Goal: Feedback & Contribution: Submit feedback/report problem

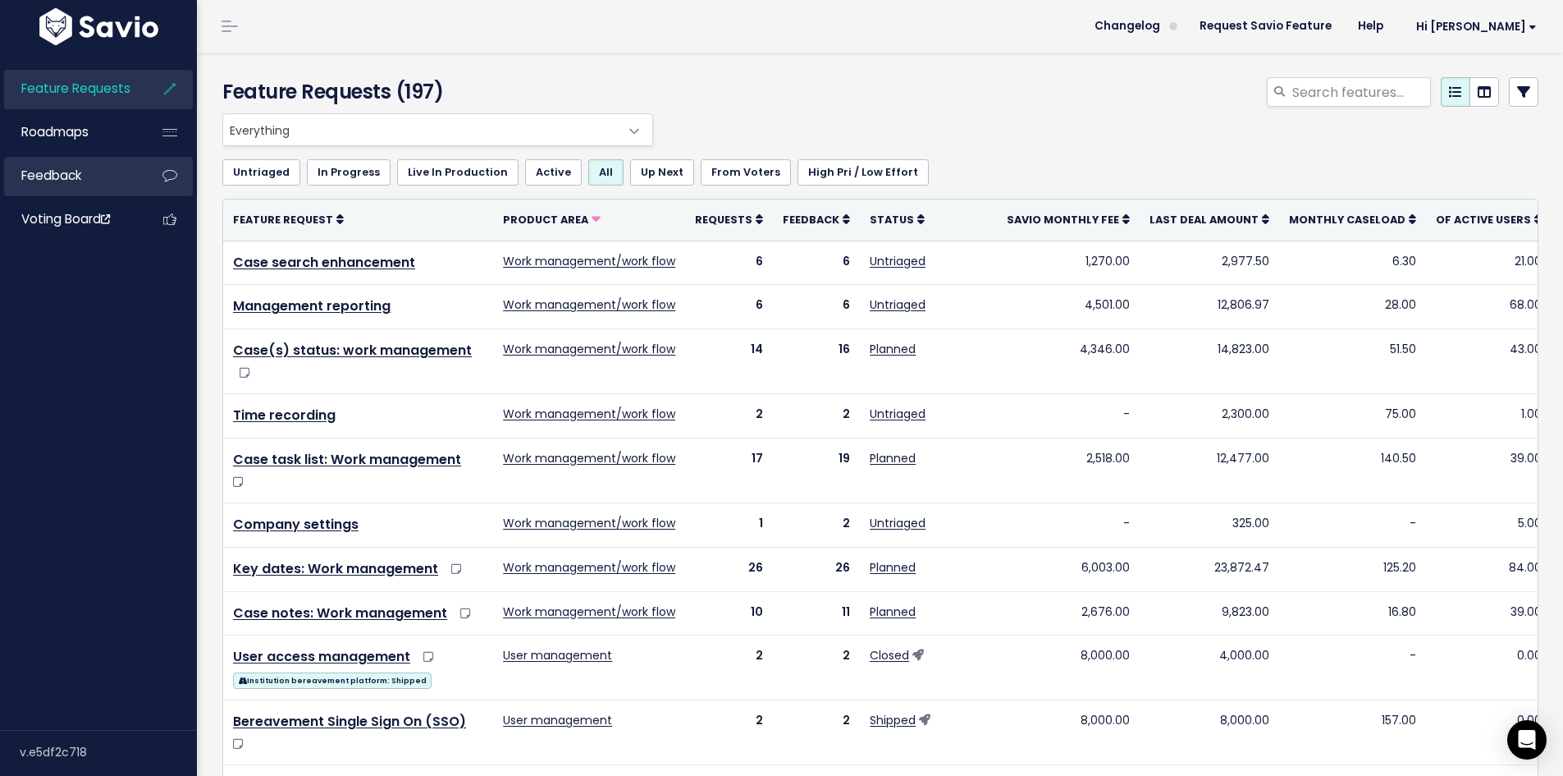
click at [96, 175] on link "Feedback" at bounding box center [70, 176] width 132 height 38
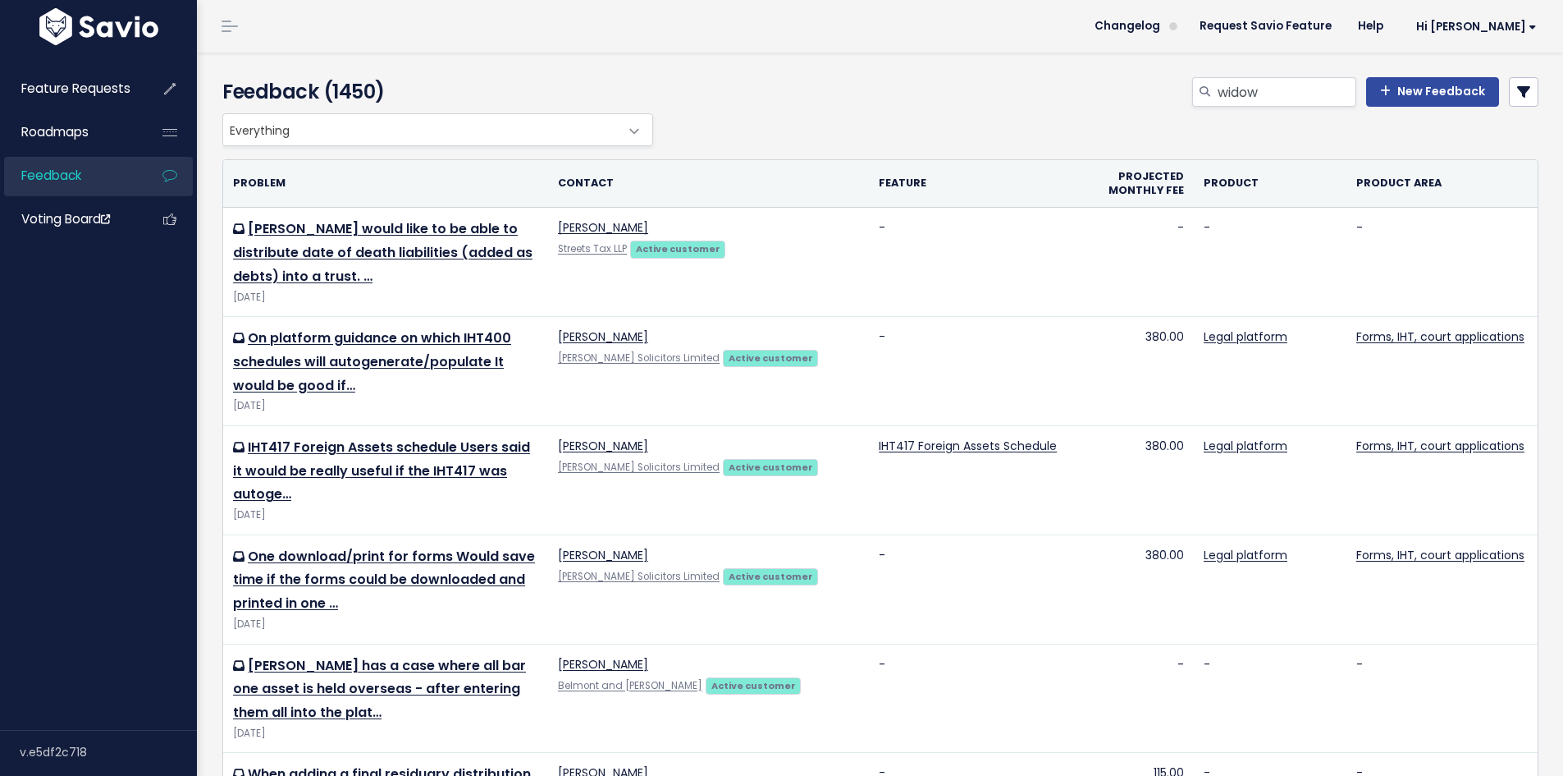
type input "widow"
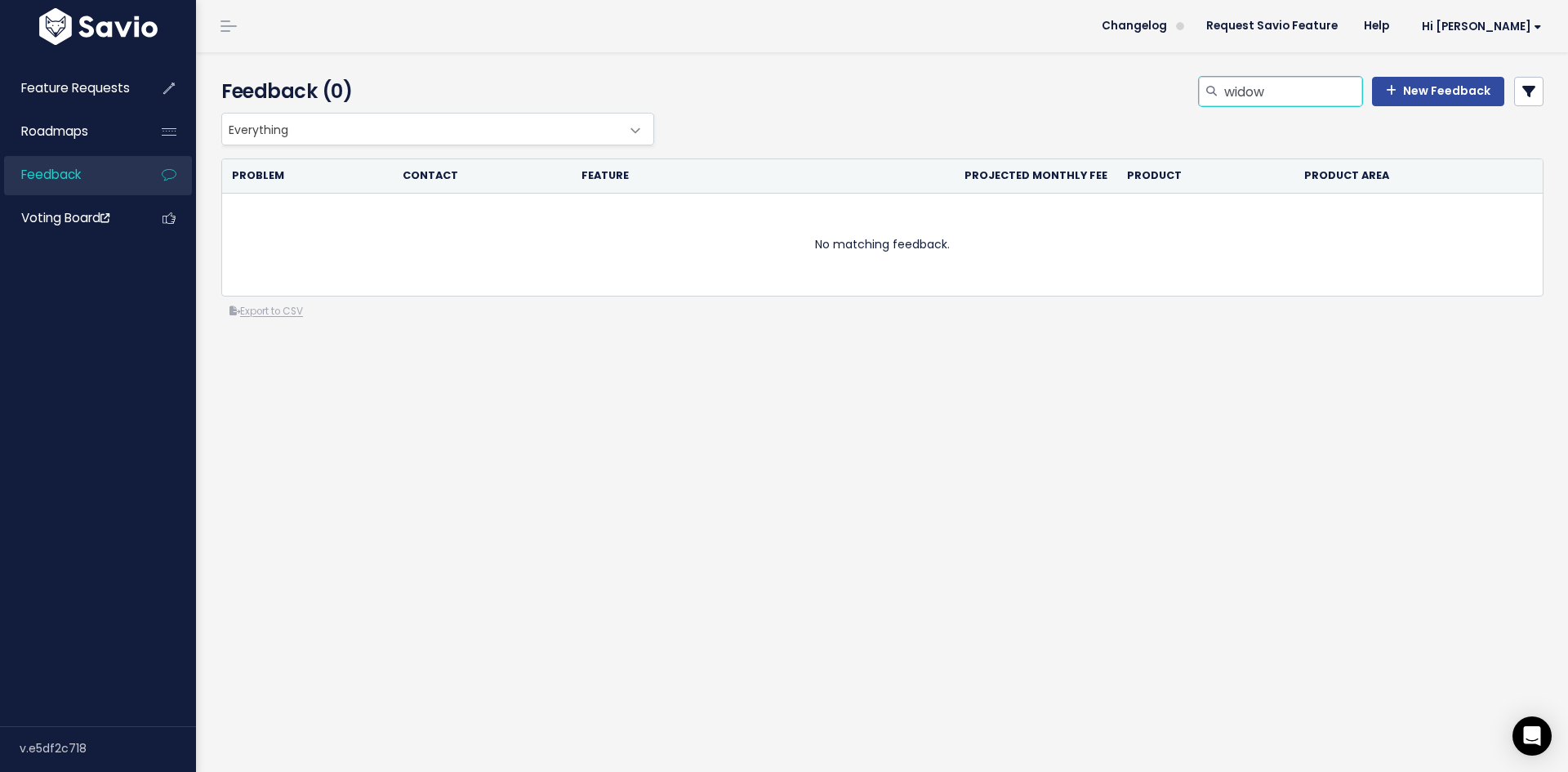
click at [1241, 105] on input "widow" at bounding box center [1292, 92] width 139 height 30
click at [1244, 103] on input "widow" at bounding box center [1292, 92] width 139 height 30
type input "IHT400 9"
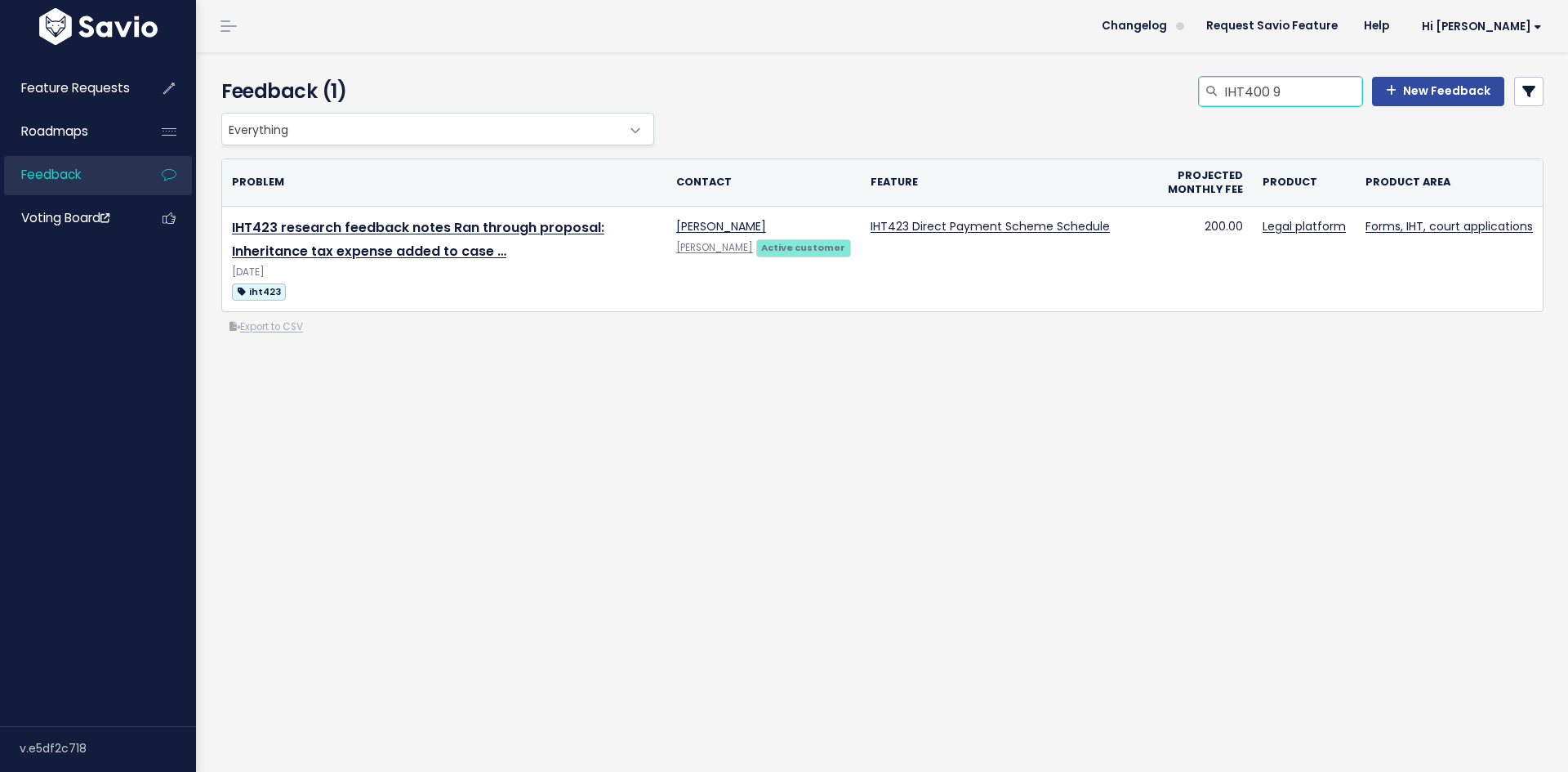
click at [1290, 77] on input "IHT400 9" at bounding box center [1292, 92] width 139 height 30
type input "IHT400"
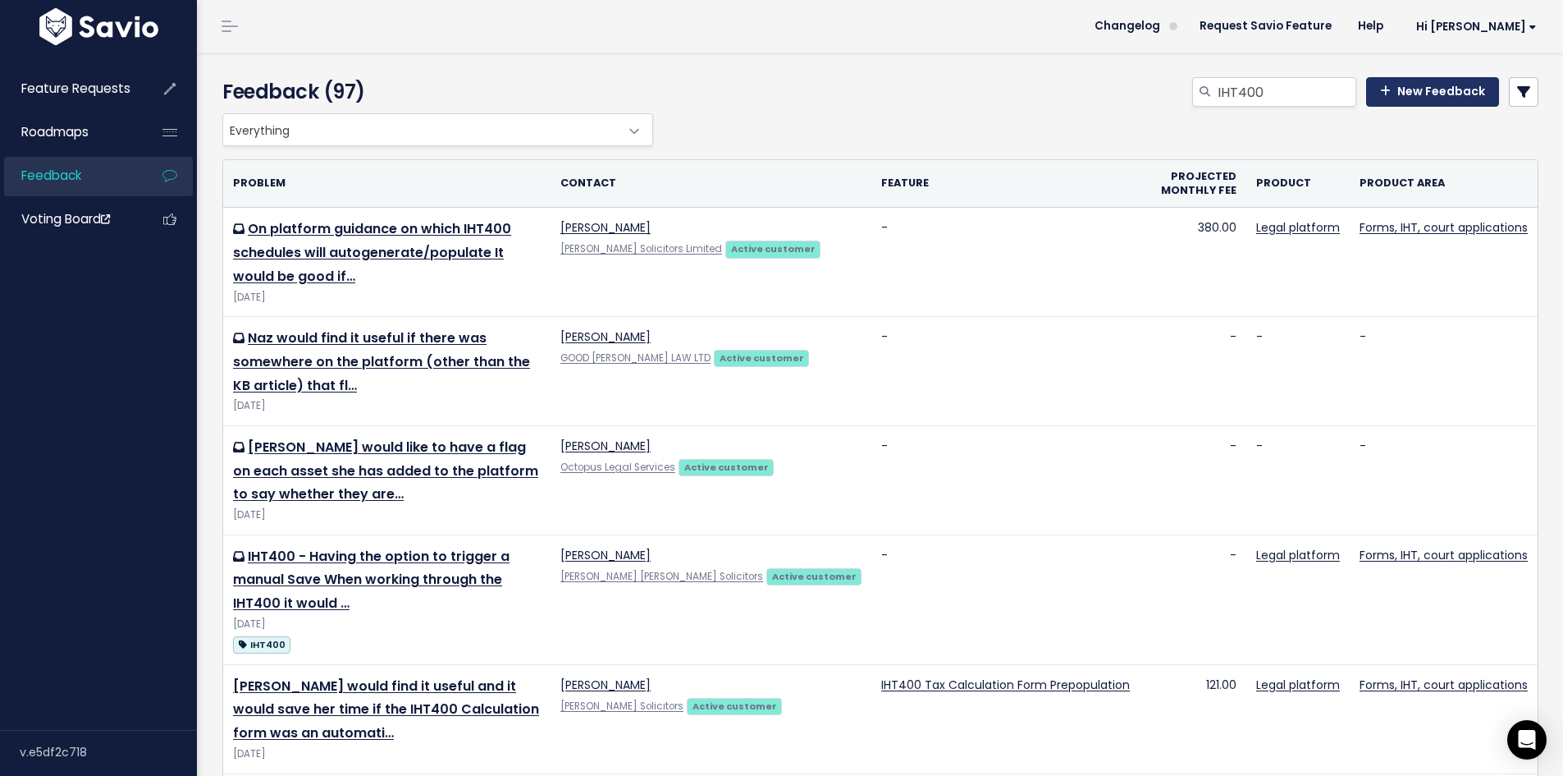
click at [1400, 96] on link "New Feedback" at bounding box center [1432, 92] width 133 height 30
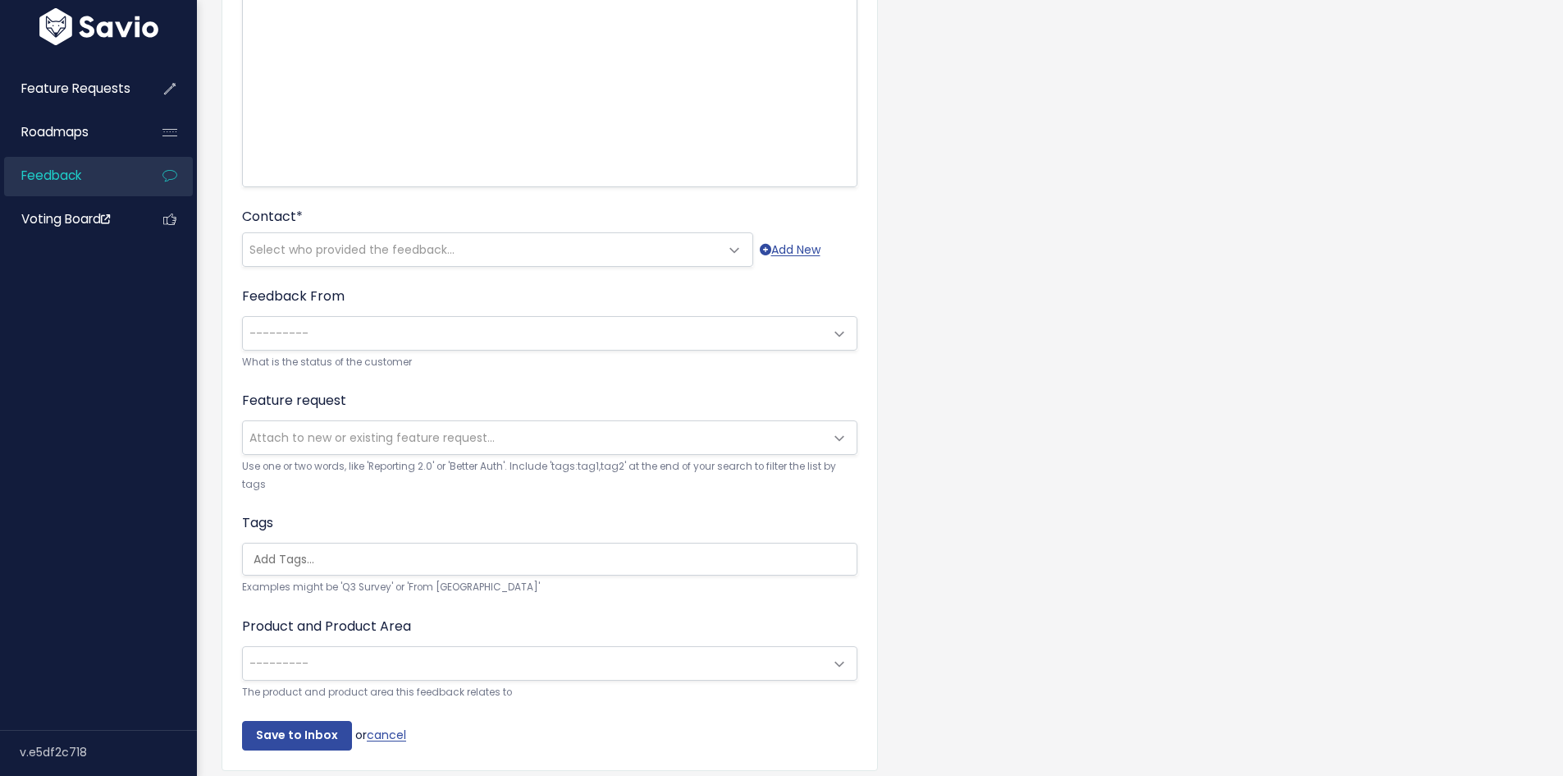
scroll to position [328, 0]
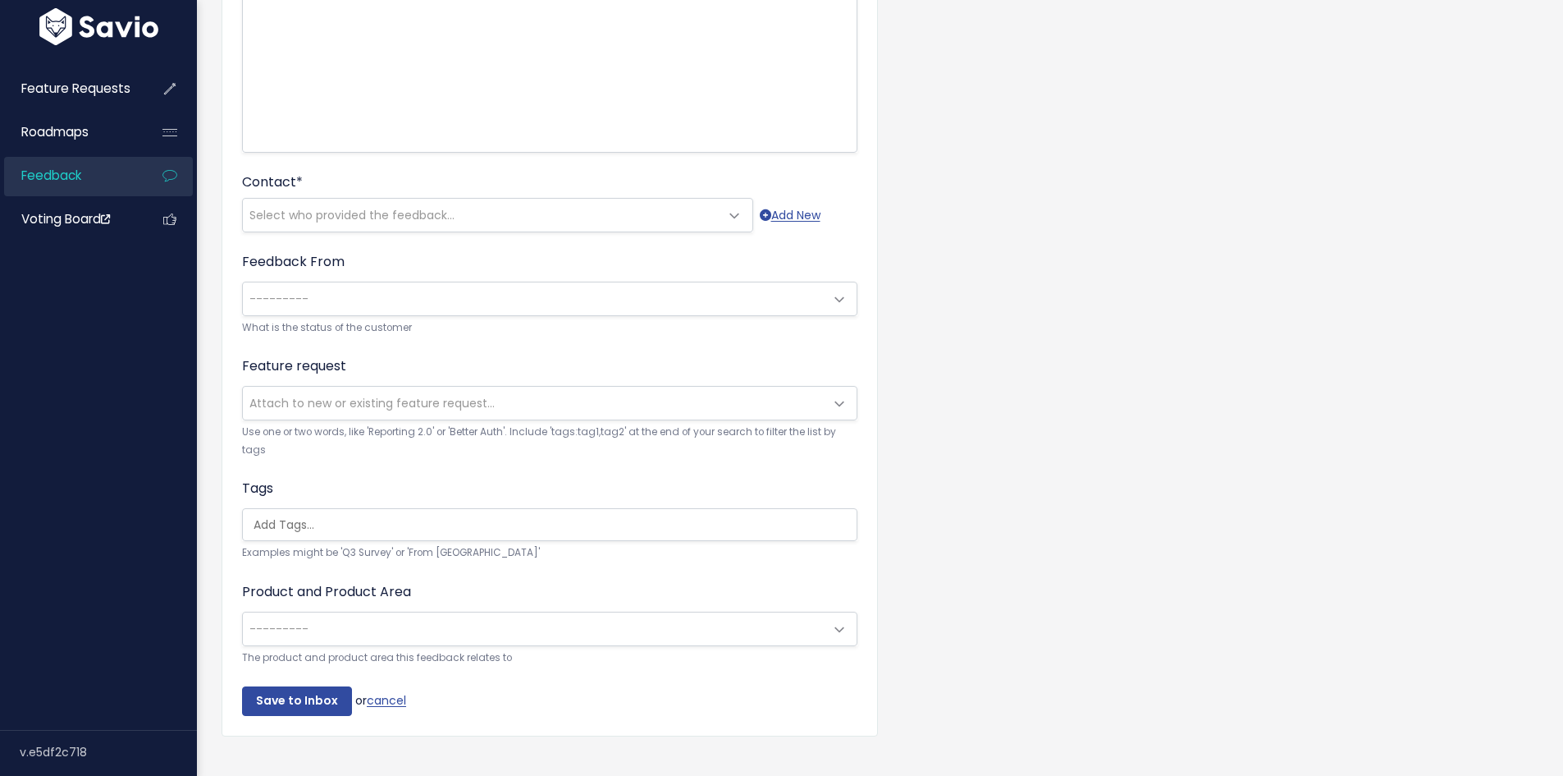
click at [450, 231] on span "Select who provided the feedback..." at bounding box center [497, 215] width 511 height 34
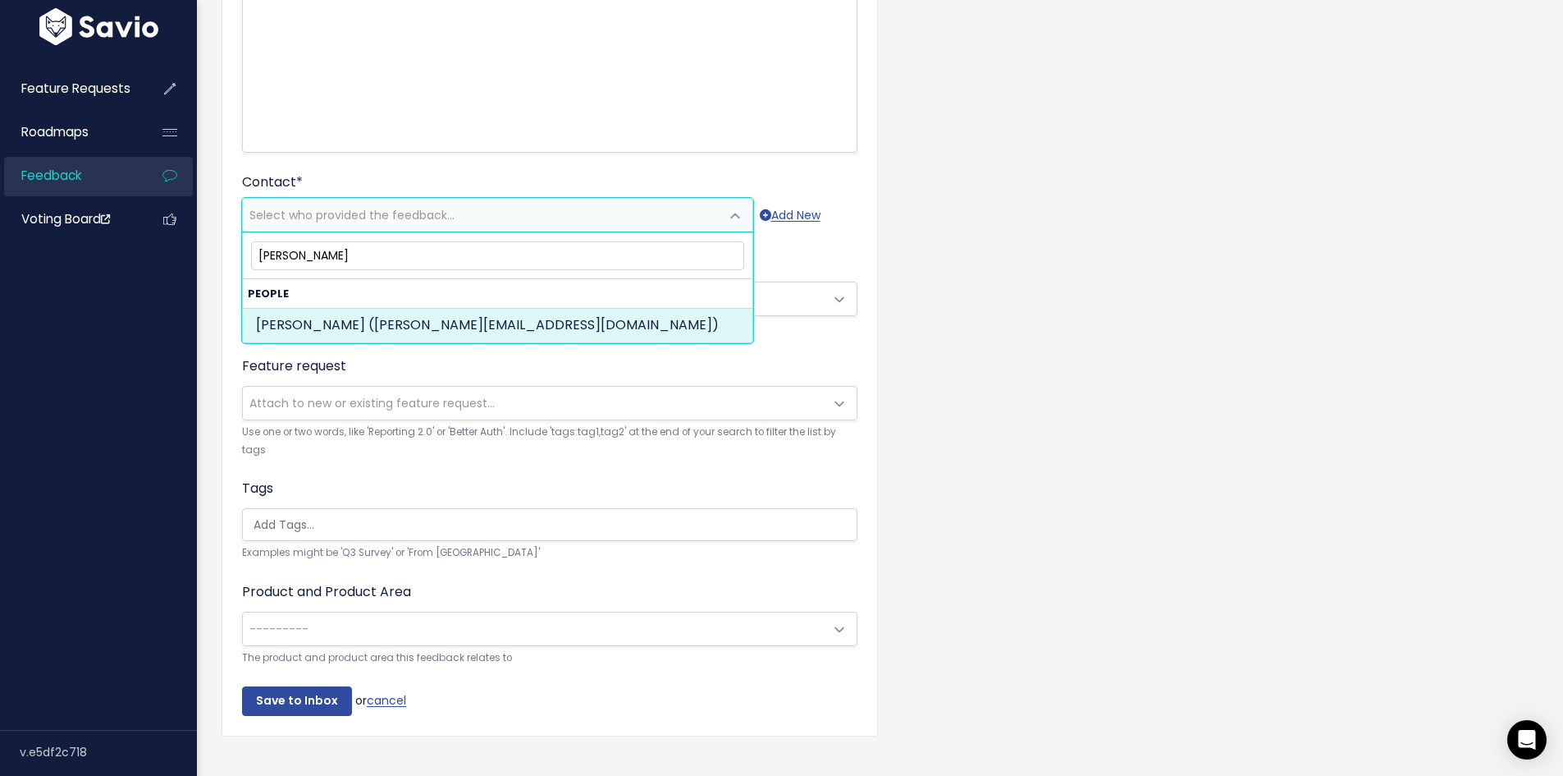
type input "[PERSON_NAME]"
select select "ACTIVE"
select select "79370950"
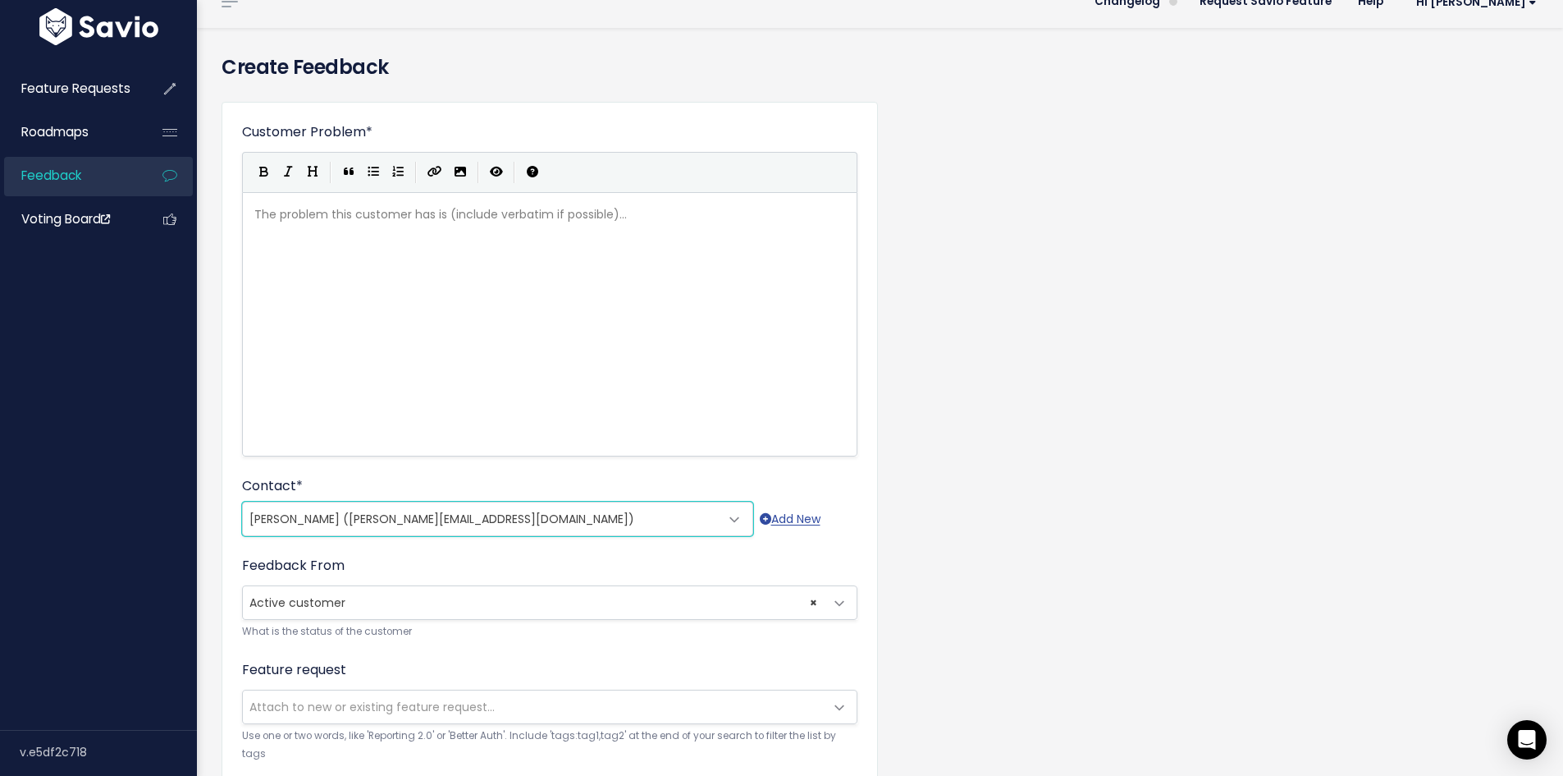
scroll to position [0, 0]
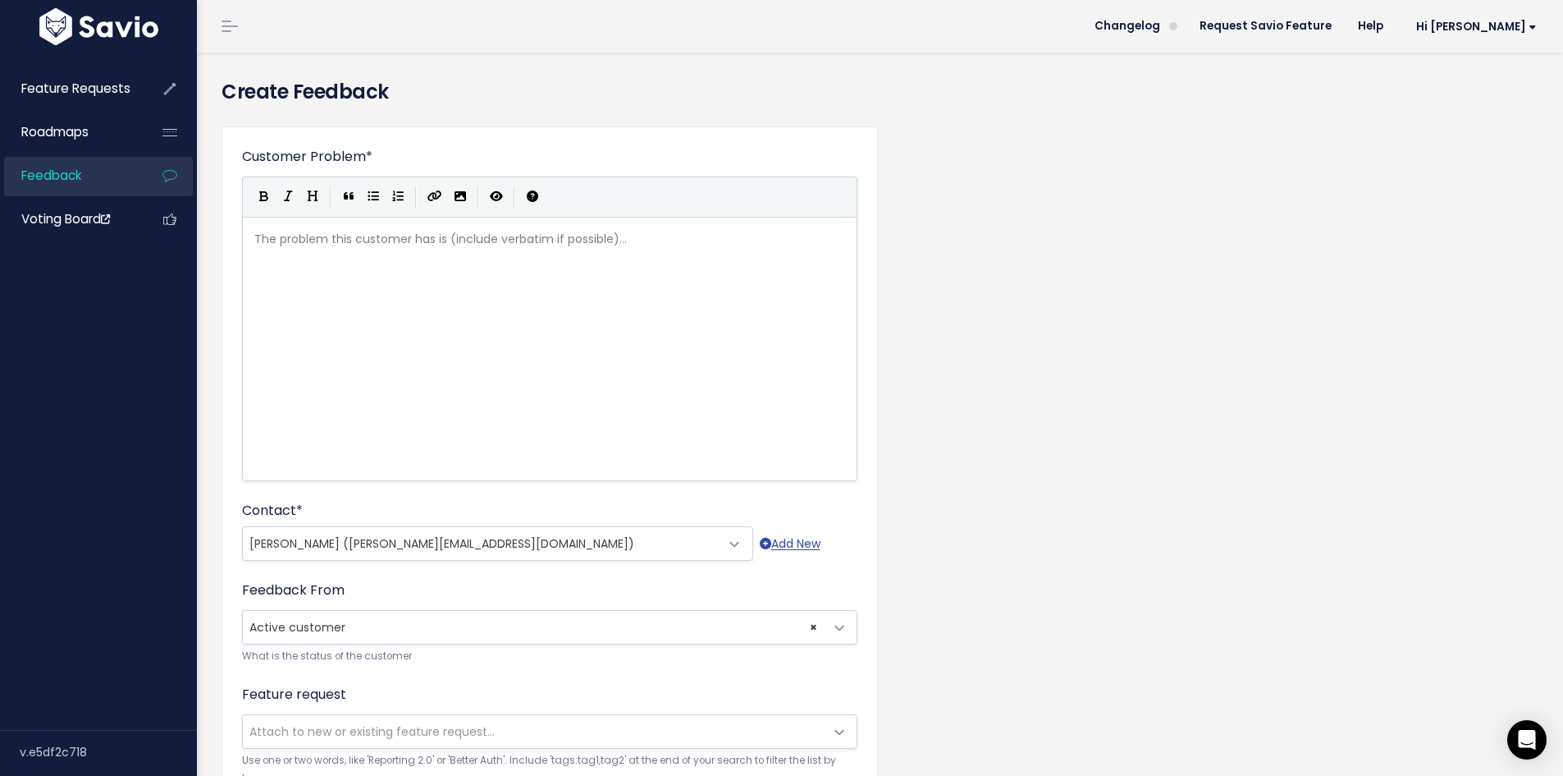
click at [571, 321] on div "The problem this customer has is (include verbatim if possible)... xxxxxxxxxx ​" at bounding box center [570, 369] width 638 height 287
type textarea "Box 9 of the IHT400 does not popil"
type textarea "ulate if"
type textarea "the 'Martic"
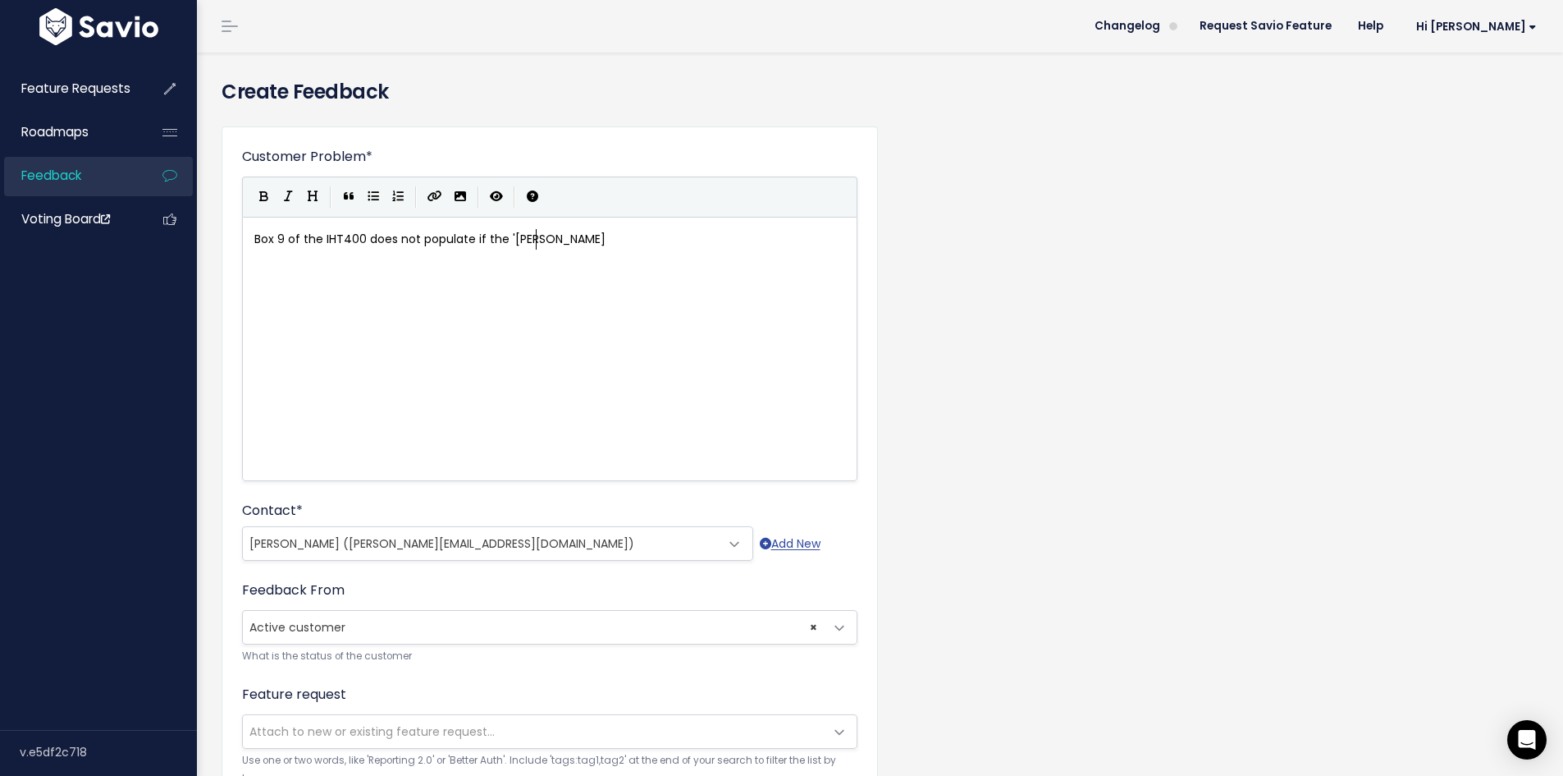
type textarea "a"
type textarea "Mat"
type textarea "rital status od"
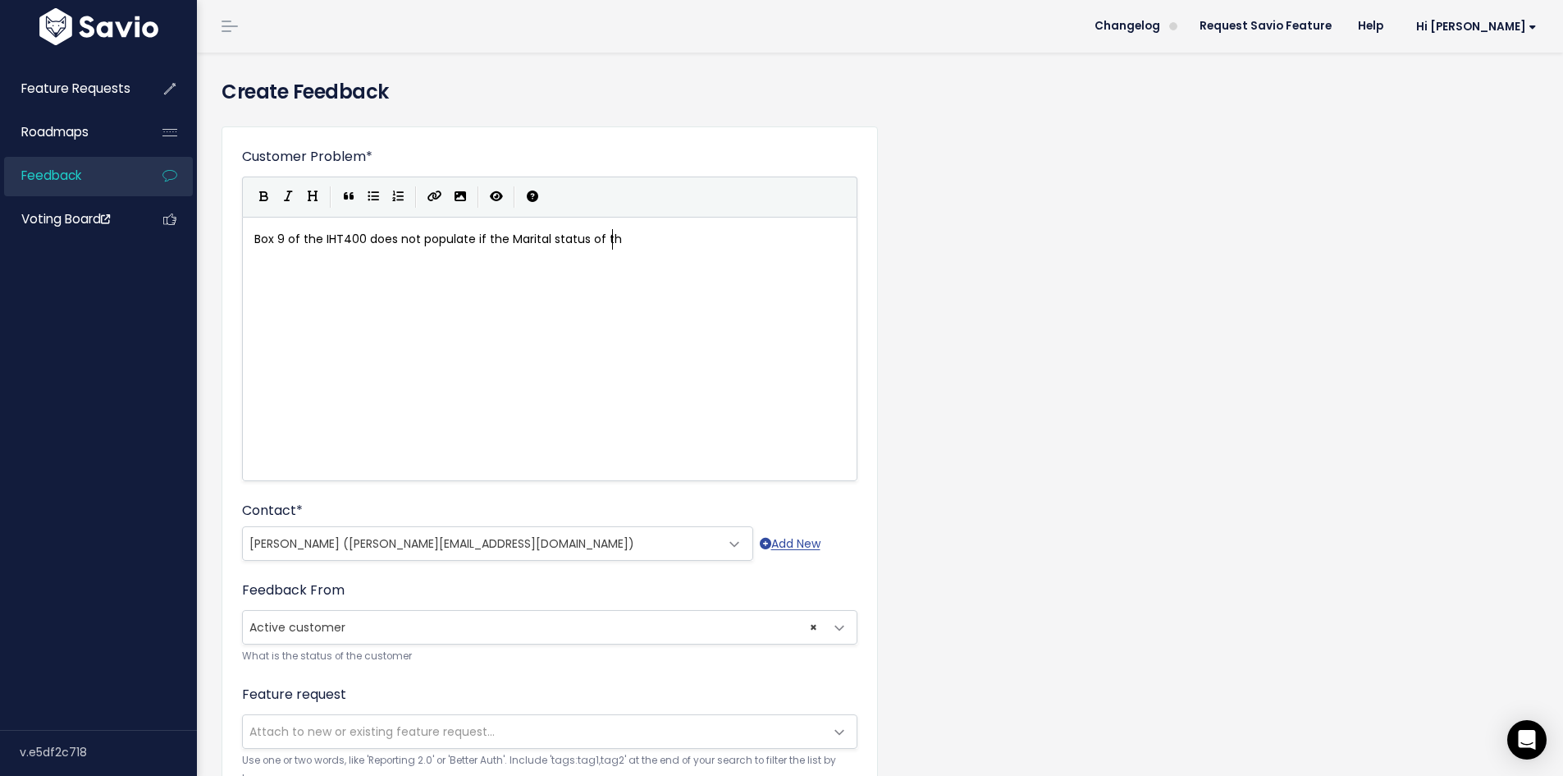
type textarea "f th"
type textarea "e deceased a"
type textarea "has been selex"
type textarea "cted as widowed in the op"
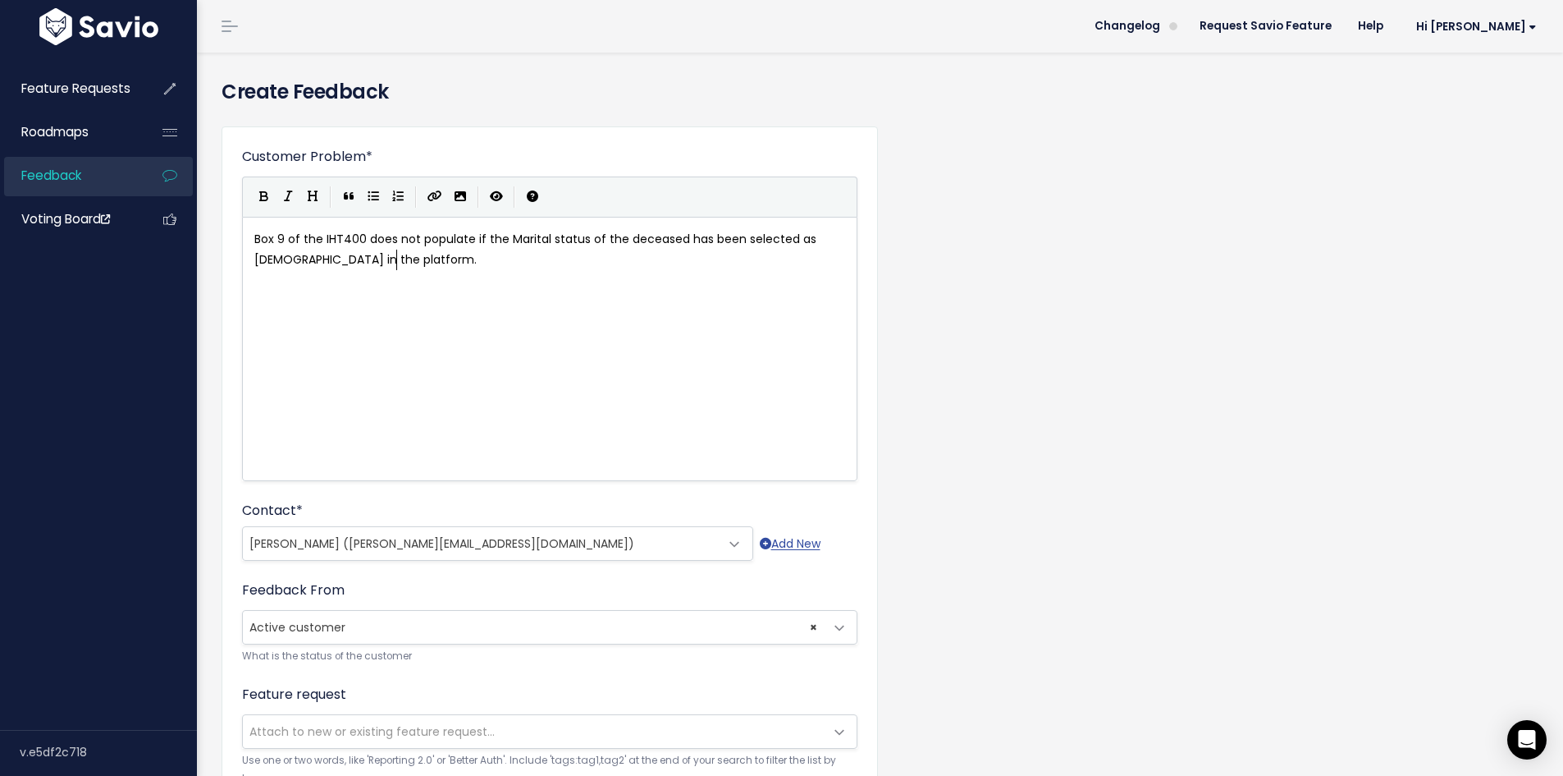
type textarea "platform."
click at [481, 277] on div "xxxxxxxxxx Box 9 of the IHT400 does not populate if the Marital status of the d…" at bounding box center [570, 369] width 638 height 287
click at [530, 250] on pre "Box 9 of the IHT400 does not populate if the Marital status of the deceased has…" at bounding box center [556, 249] width 610 height 41
click at [521, 249] on pre "Box 9 of the IHT400 does not populate if the Marital status of the deceased has…" at bounding box center [556, 249] width 610 height 41
click at [431, 263] on pre "Box 9 of the IHT400 does not populate if the Marital status of the deceased has…" at bounding box center [556, 249] width 610 height 41
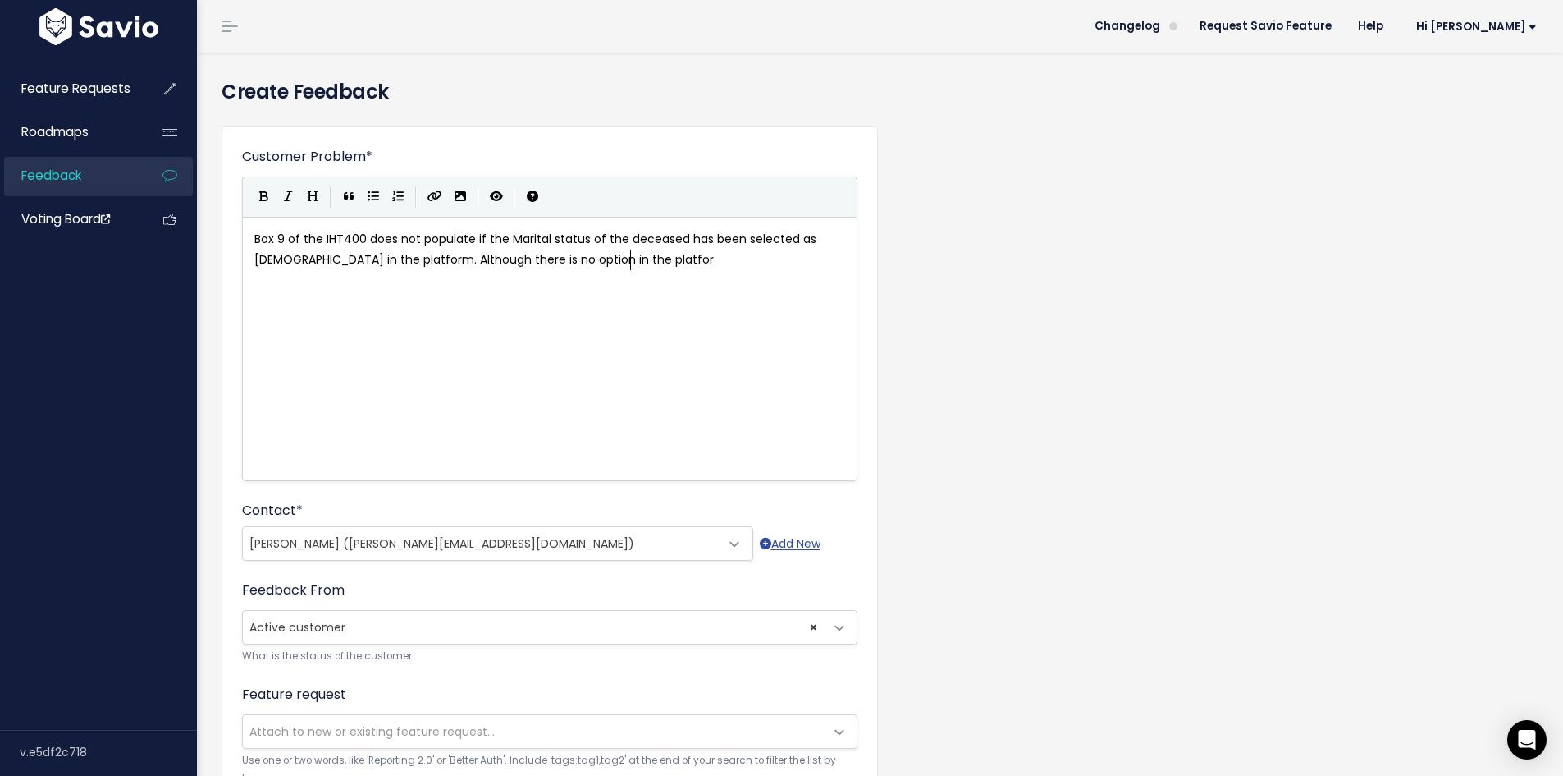
scroll to position [6, 245]
type textarea "Although there is no option in the platform"
type textarea "There is no option in the platform to inot"
type textarea "put a f"
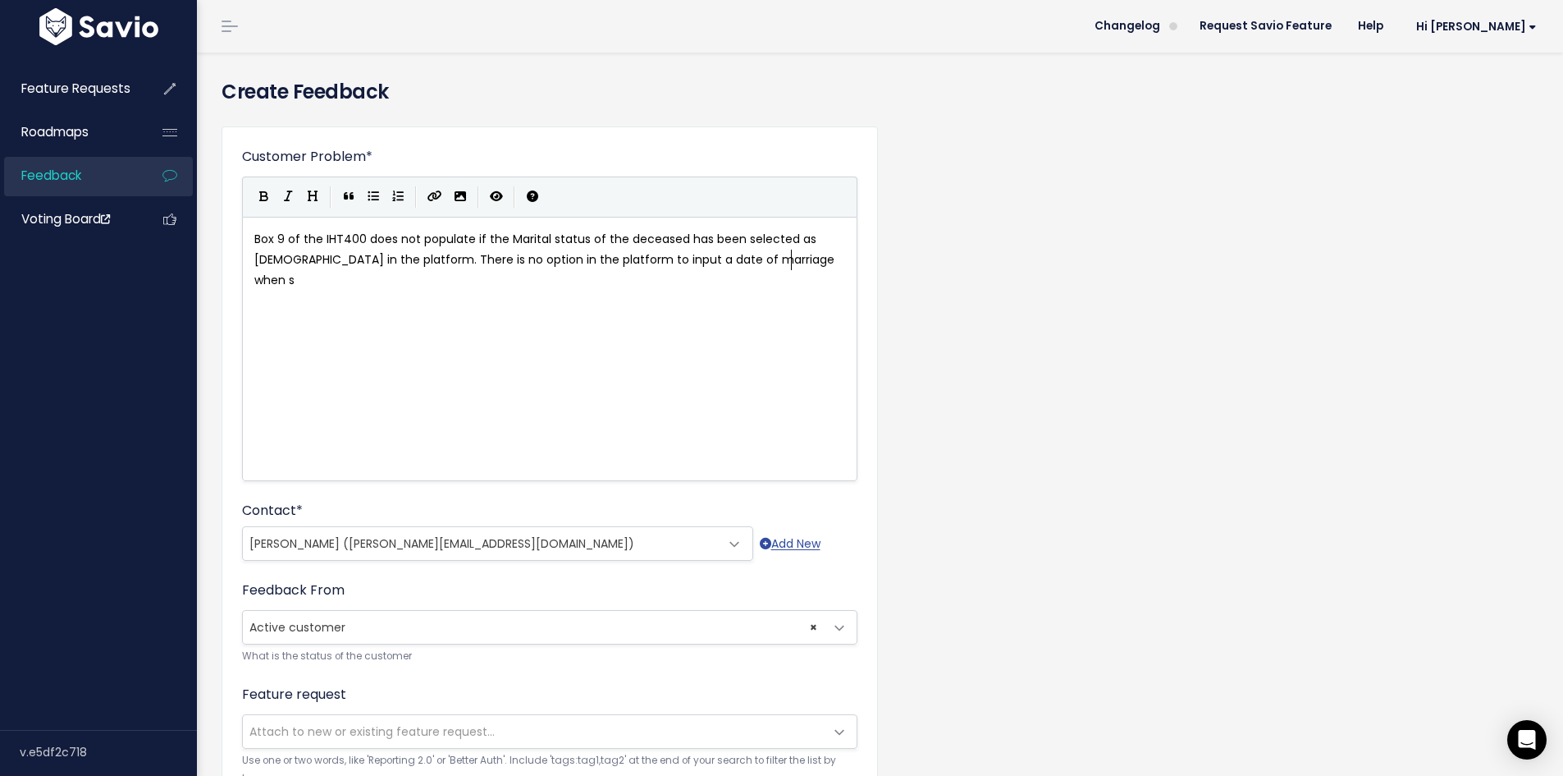
type textarea "date of marriage when se"
type textarea "widow s"
type textarea "is selected, but a marriage date can still be"
drag, startPoint x: 521, startPoint y: 291, endPoint x: 402, endPoint y: 286, distance: 119.1
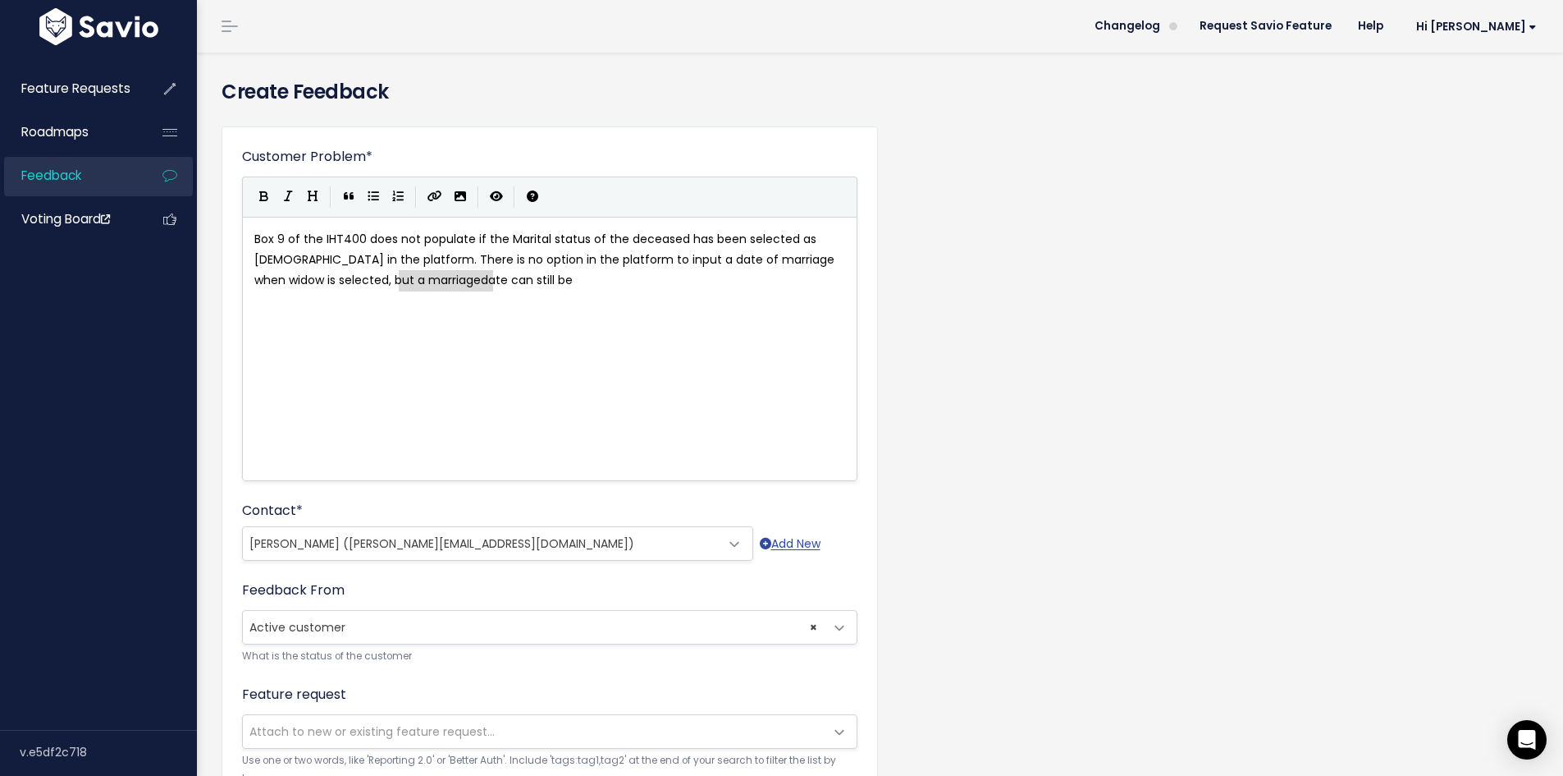
click at [402, 286] on div "x Box 9 of the IHT400 does not populate if the Marital status of the deceased h…" at bounding box center [556, 260] width 610 height 69
type textarea "still autopopulates the"
drag, startPoint x: 603, startPoint y: 286, endPoint x: 510, endPoint y: 277, distance: 93.3
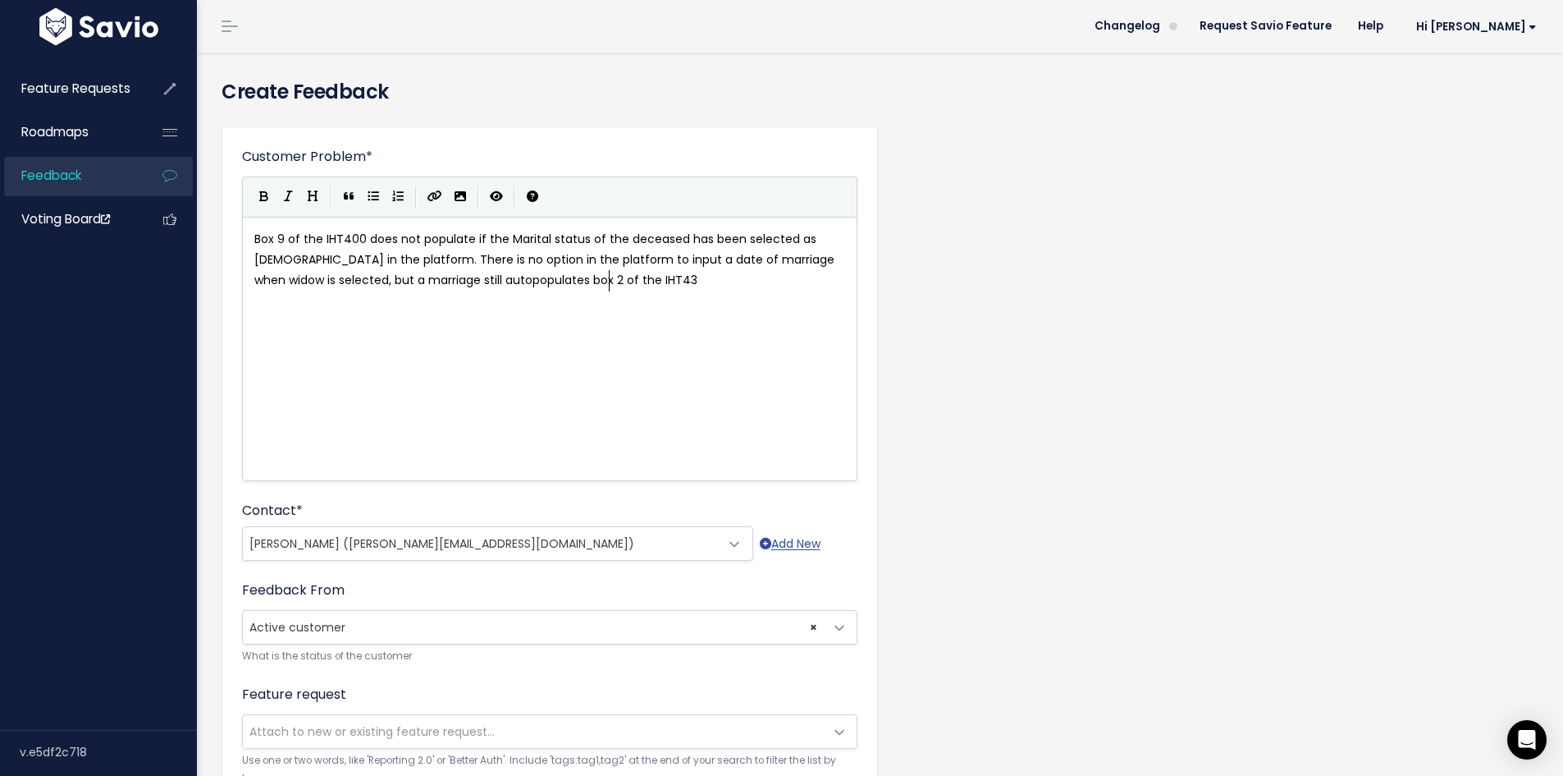
type textarea "box 2 of the IHT436"
click at [333, 276] on span "Box 9 of the IHT400 does not populate if the Marital status of the deceased has…" at bounding box center [546, 259] width 584 height 57
click at [340, 281] on span "Box 9 of the IHT400 does not populate if the Marital status of the deceased has…" at bounding box center [546, 259] width 584 height 57
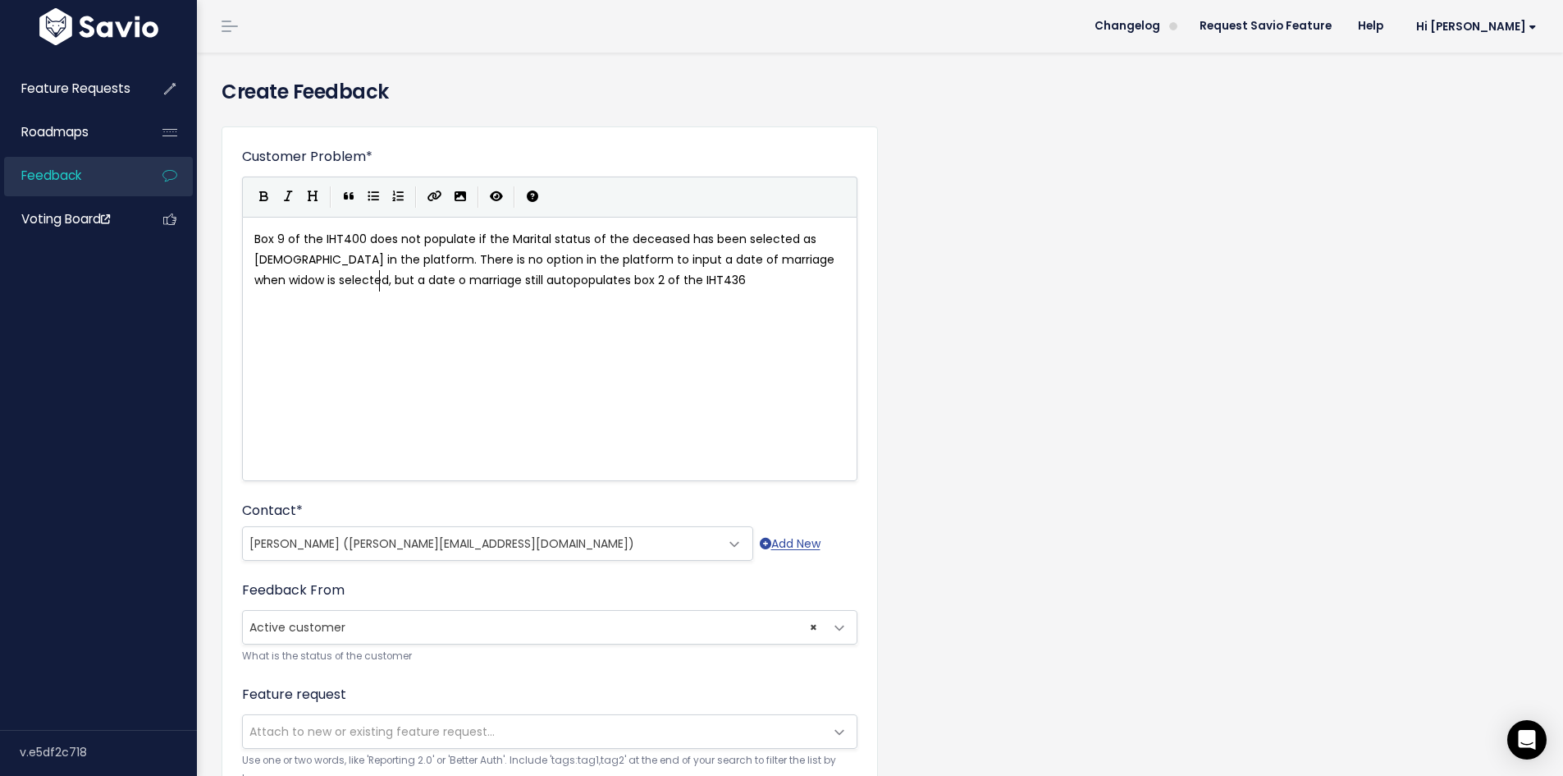
type textarea "date of"
click at [712, 286] on pre "Box 9 of the IHT400 does not populate if the Marital status of the deceased has…" at bounding box center [556, 260] width 610 height 62
type textarea "by oull"
type textarea "pulling this value fo"
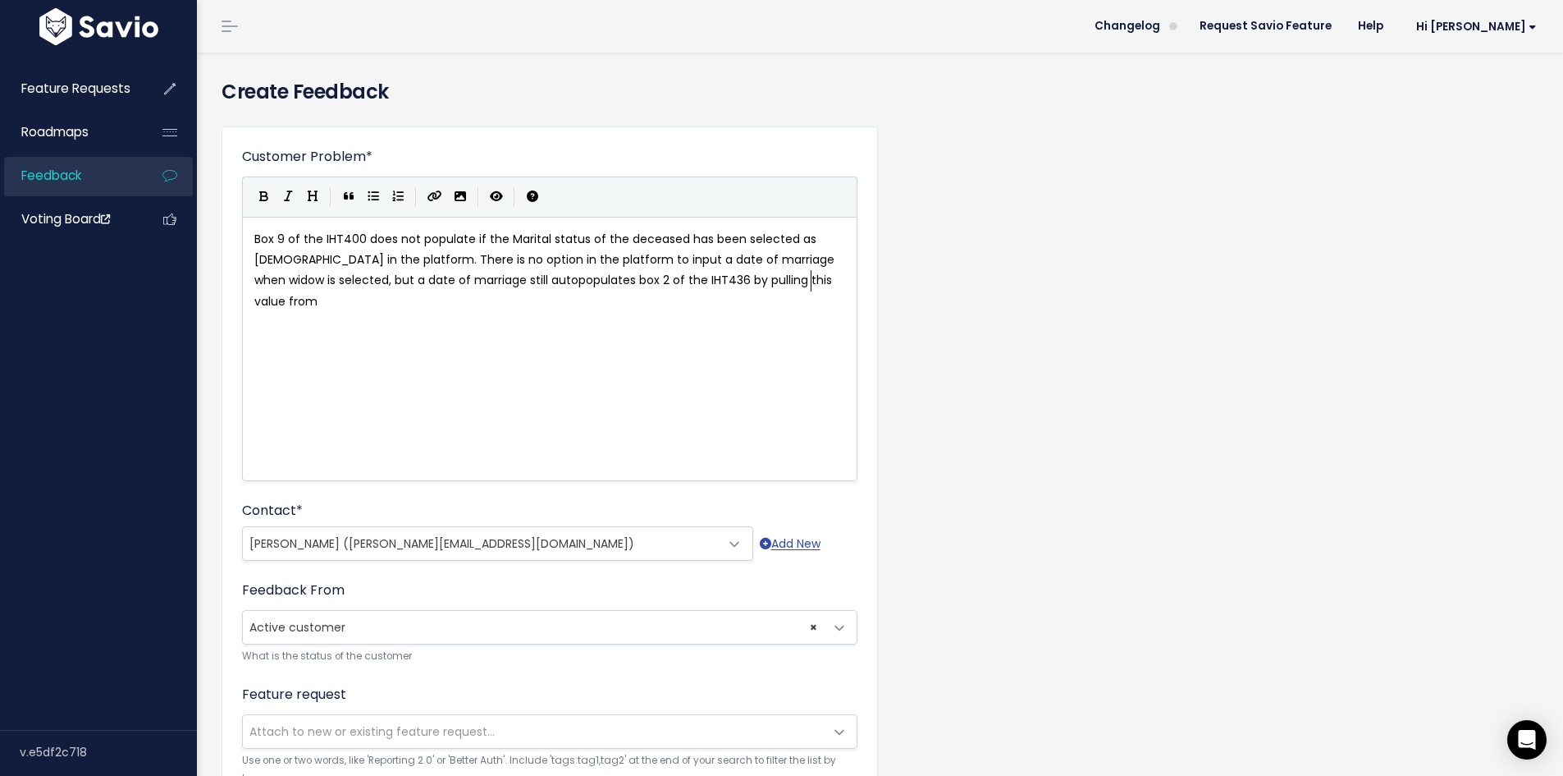
type textarea "rom th"
type textarea "the pre-deceased's"
type textarea "spuse"
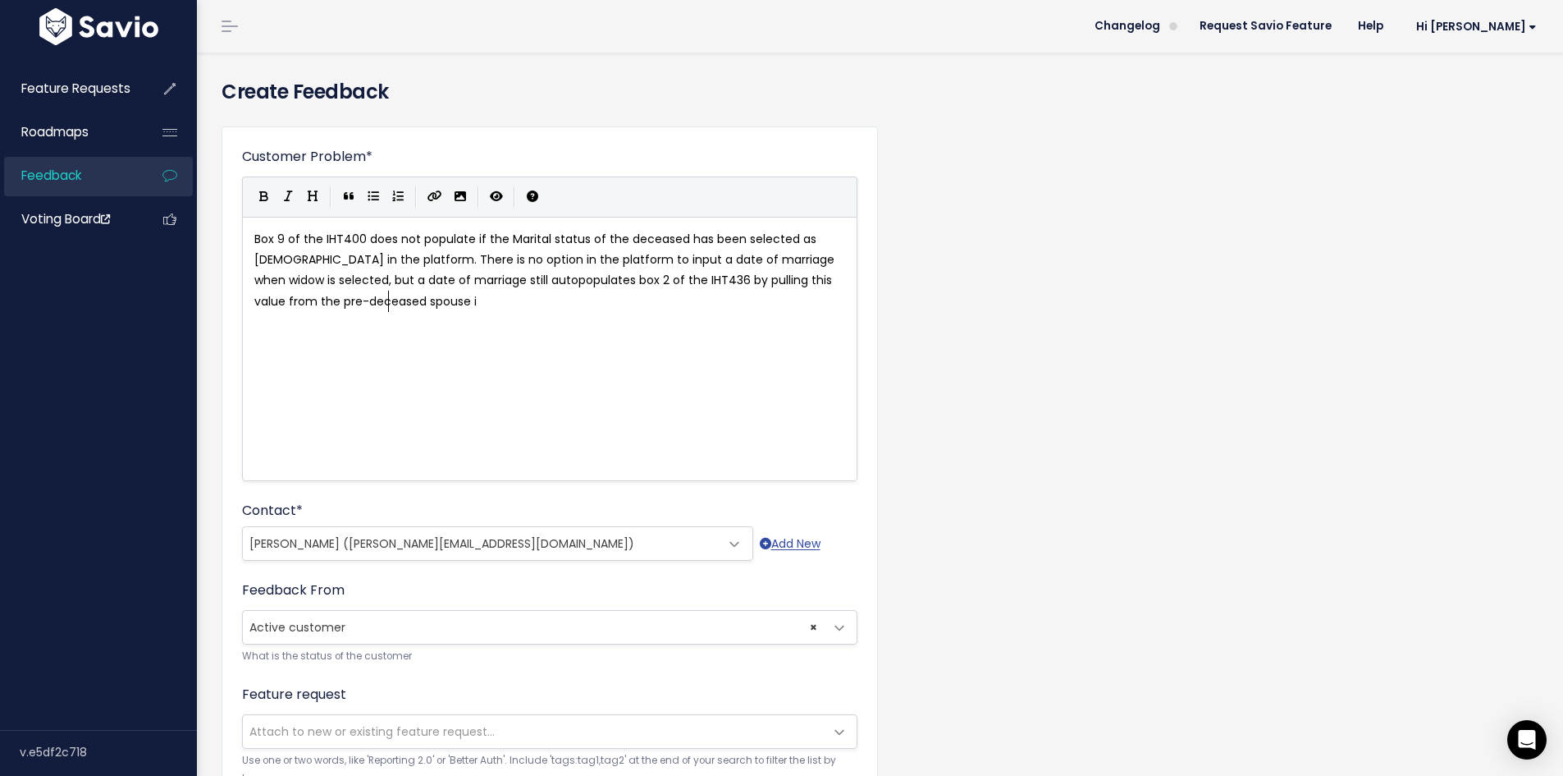
type textarea "ouse ig"
type textarea "forma"
type textarea "nformation."
